Goal: Check status

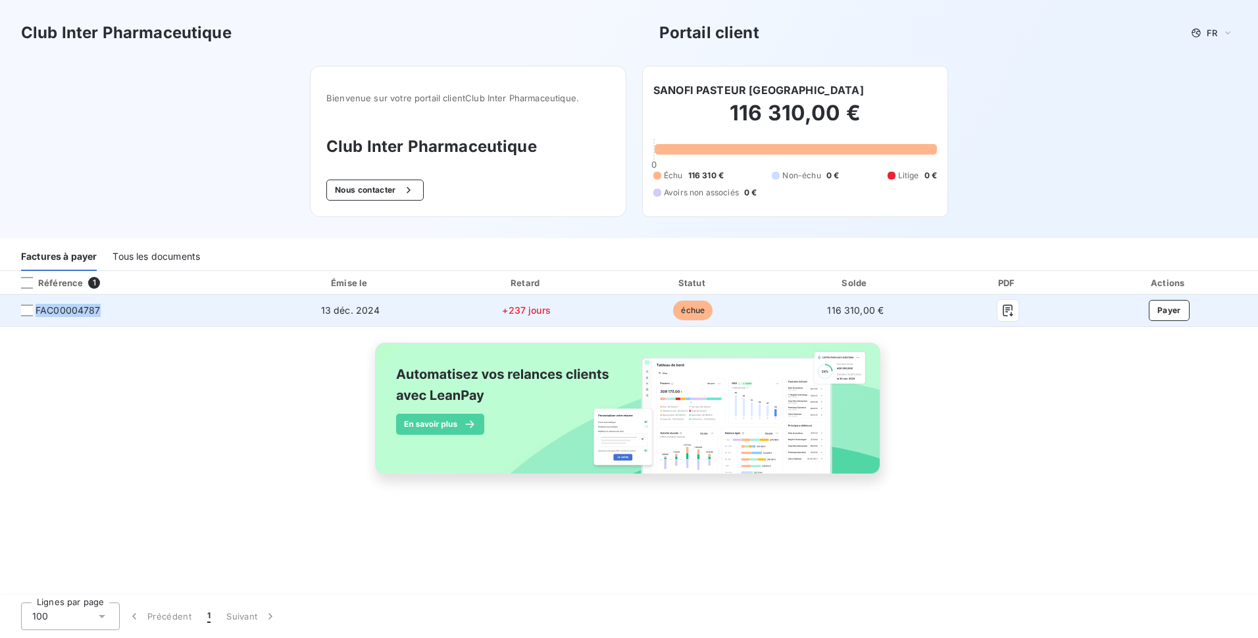
drag, startPoint x: 99, startPoint y: 309, endPoint x: 37, endPoint y: 315, distance: 62.8
click at [37, 315] on span "FAC00004787" at bounding box center [129, 310] width 237 height 13
copy span "FAC00004787"
click at [1009, 312] on icon "button" at bounding box center [1007, 310] width 13 height 13
